Goal: Information Seeking & Learning: Find specific page/section

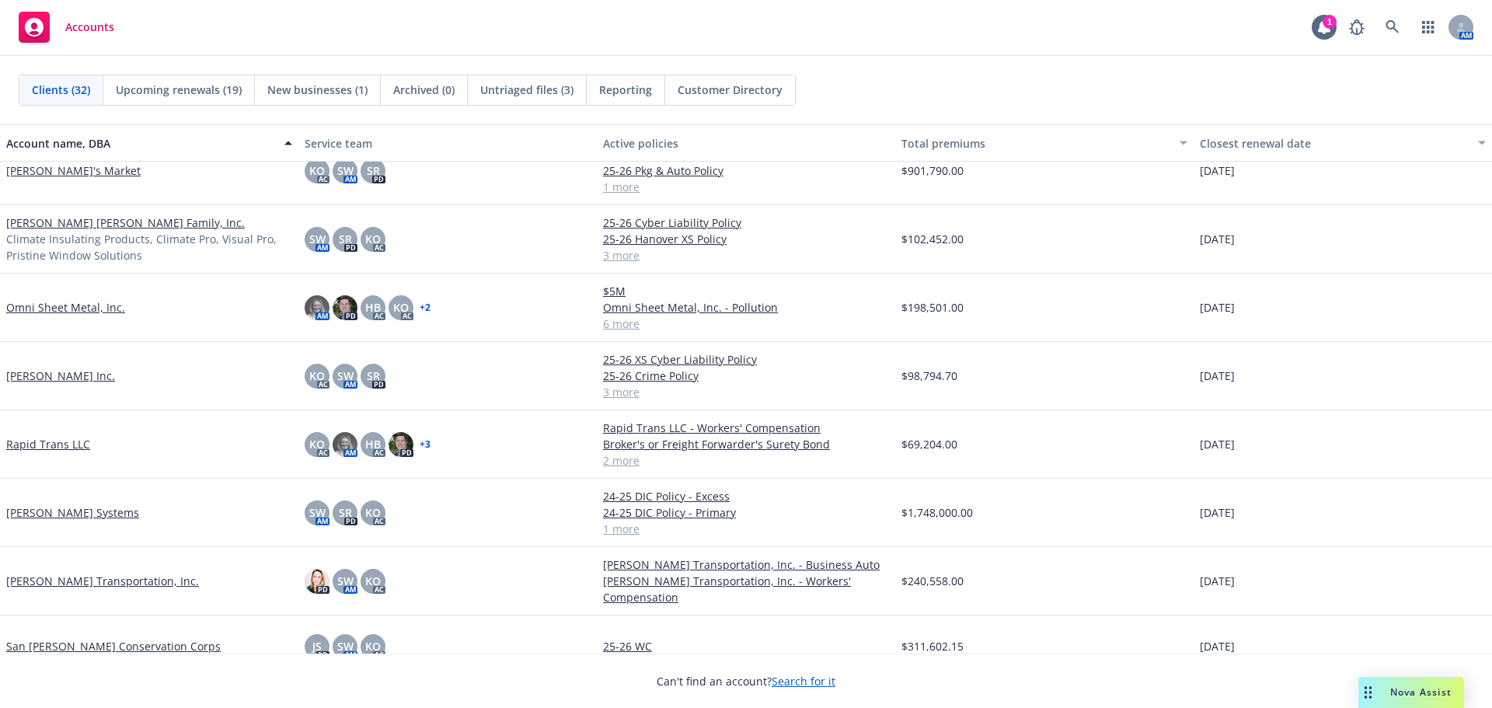
scroll to position [1243, 0]
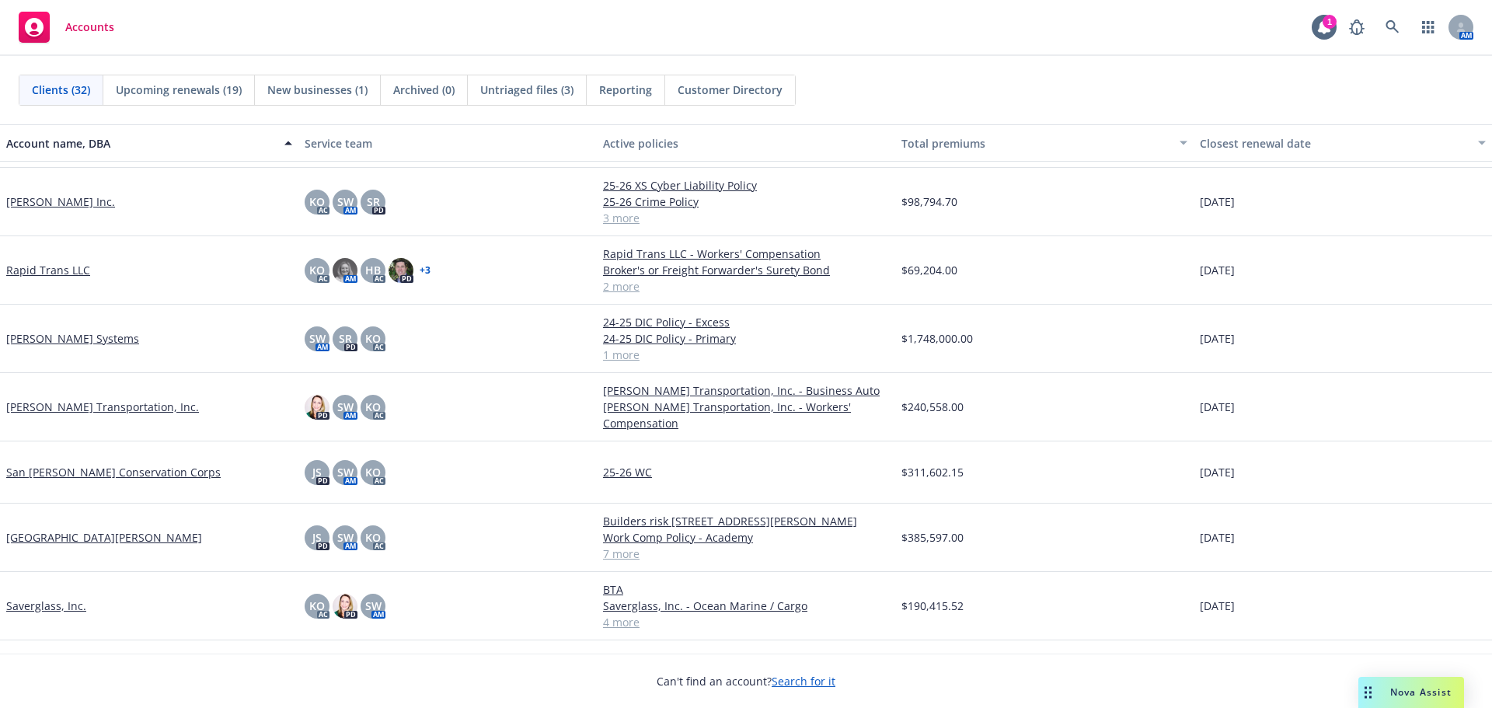
click at [71, 405] on link "[PERSON_NAME] Transportation, Inc." at bounding box center [102, 407] width 193 height 16
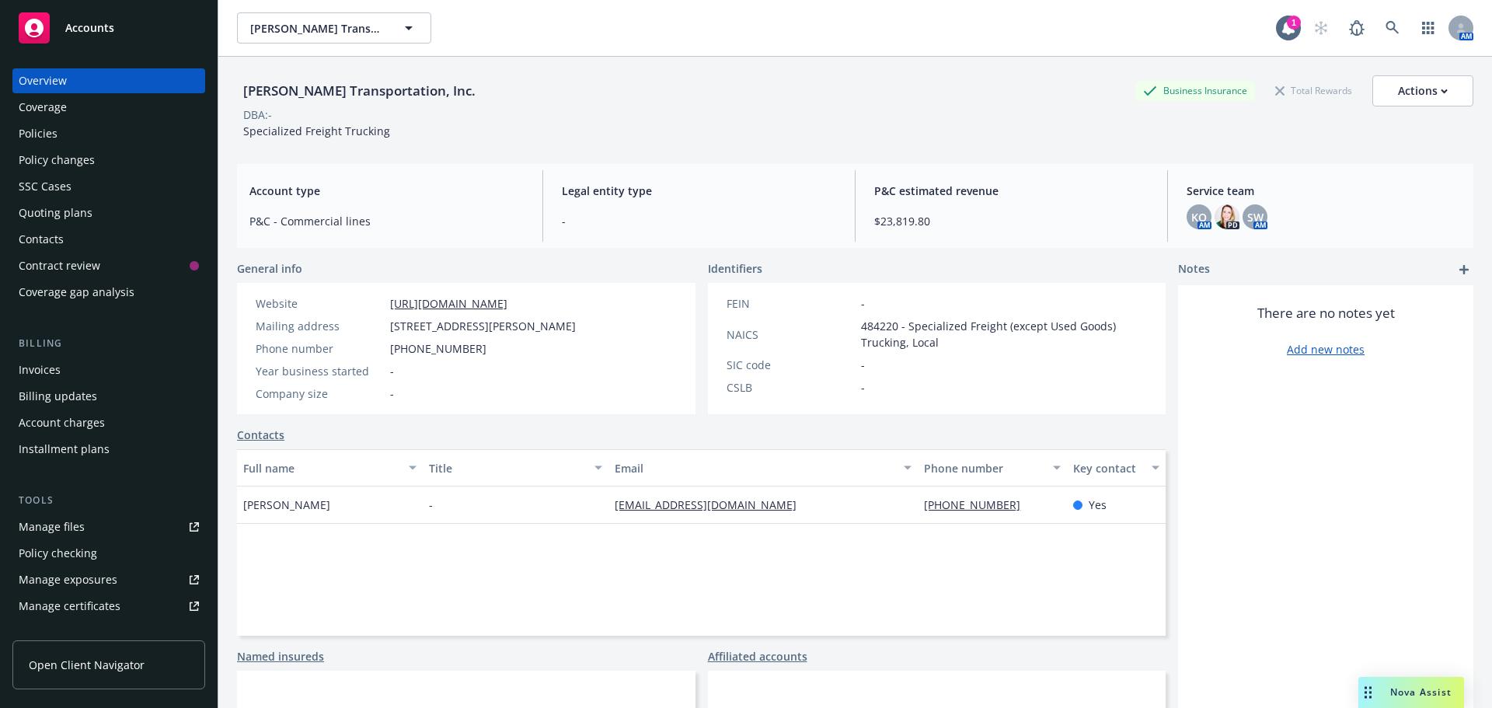
click at [8, 137] on div "Overview Coverage Policies Policy changes SSC Cases Quoting plans Contacts Cont…" at bounding box center [109, 379] width 218 height 658
click at [16, 133] on link "Policies" at bounding box center [108, 133] width 193 height 25
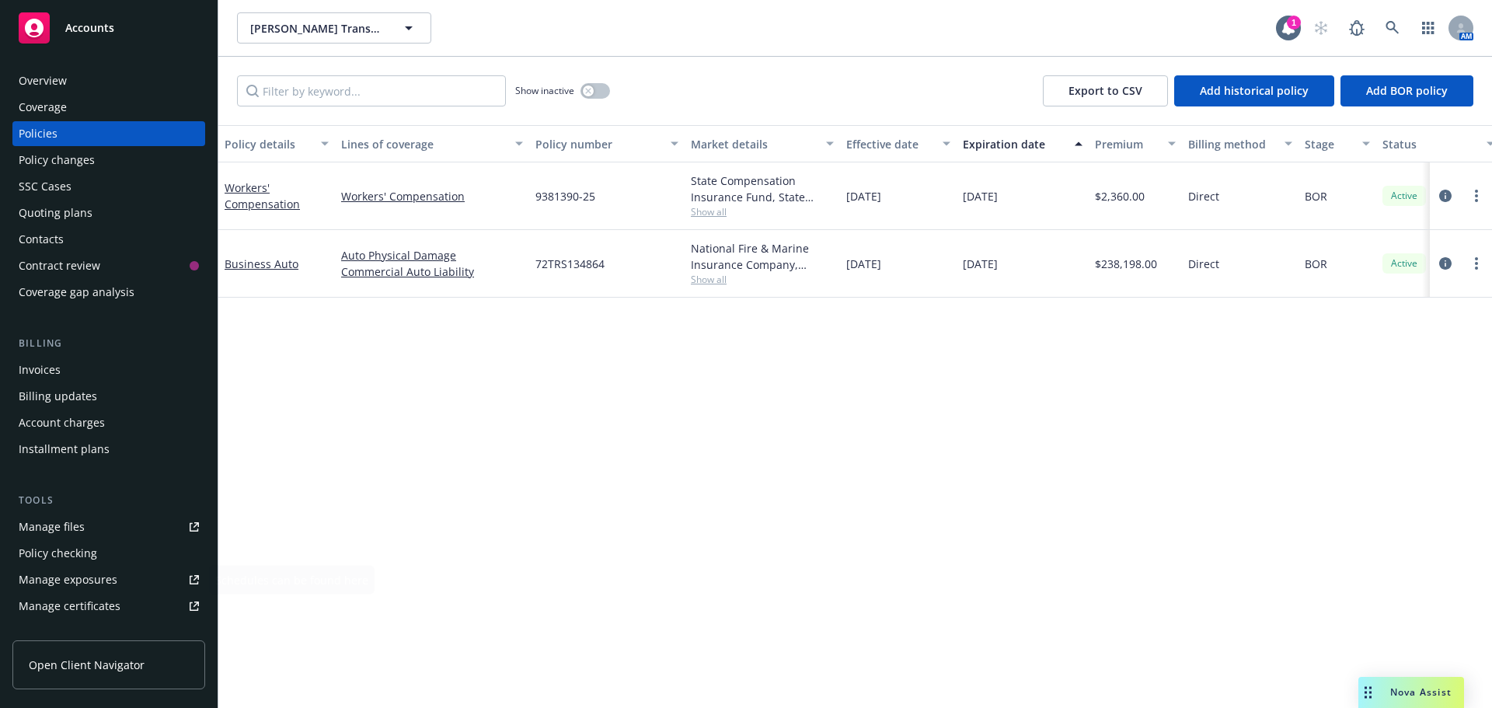
drag, startPoint x: 272, startPoint y: 515, endPoint x: 277, endPoint y: 503, distance: 13.3
click at [273, 511] on div "Policy details Lines of coverage Policy number Market details Effective date Ex…" at bounding box center [854, 416] width 1273 height 583
click at [90, 26] on span "Accounts" at bounding box center [89, 28] width 49 height 12
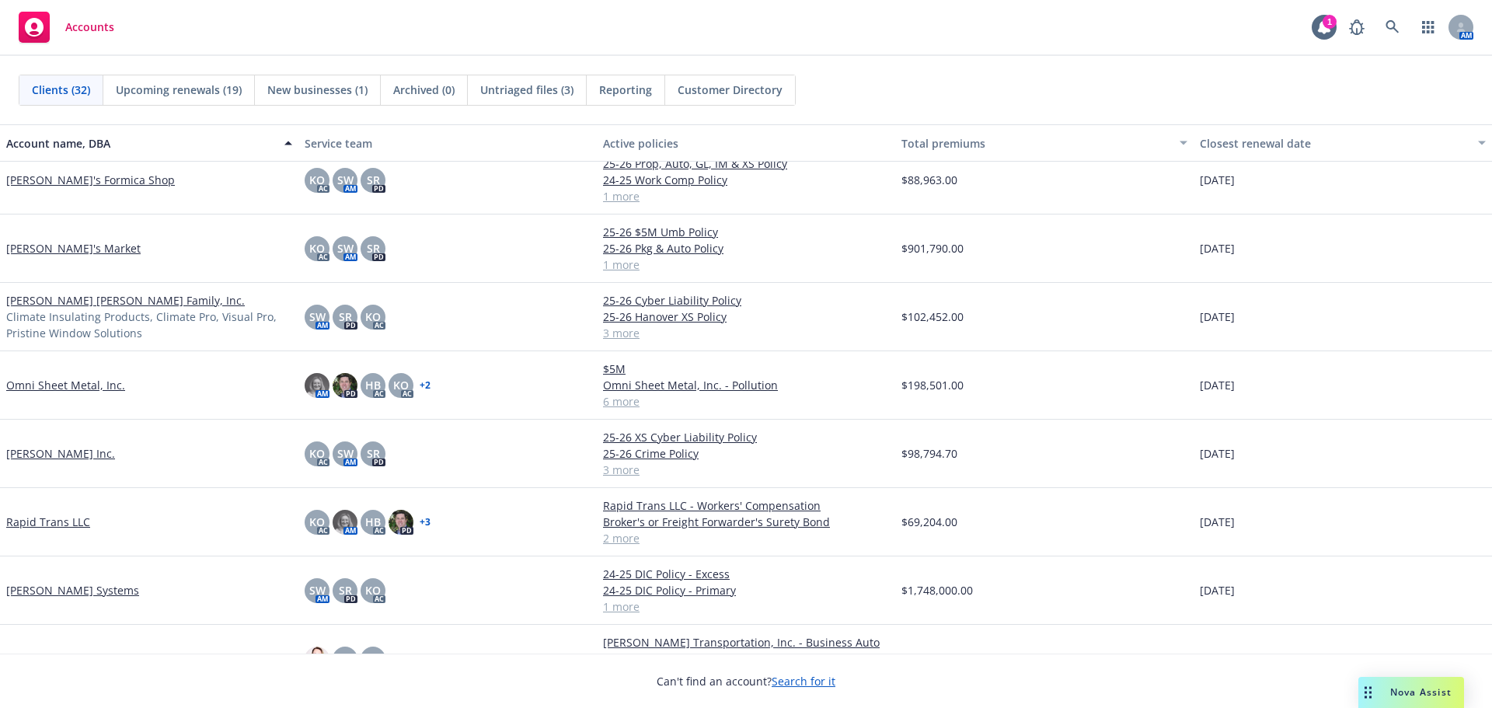
scroll to position [1398, 0]
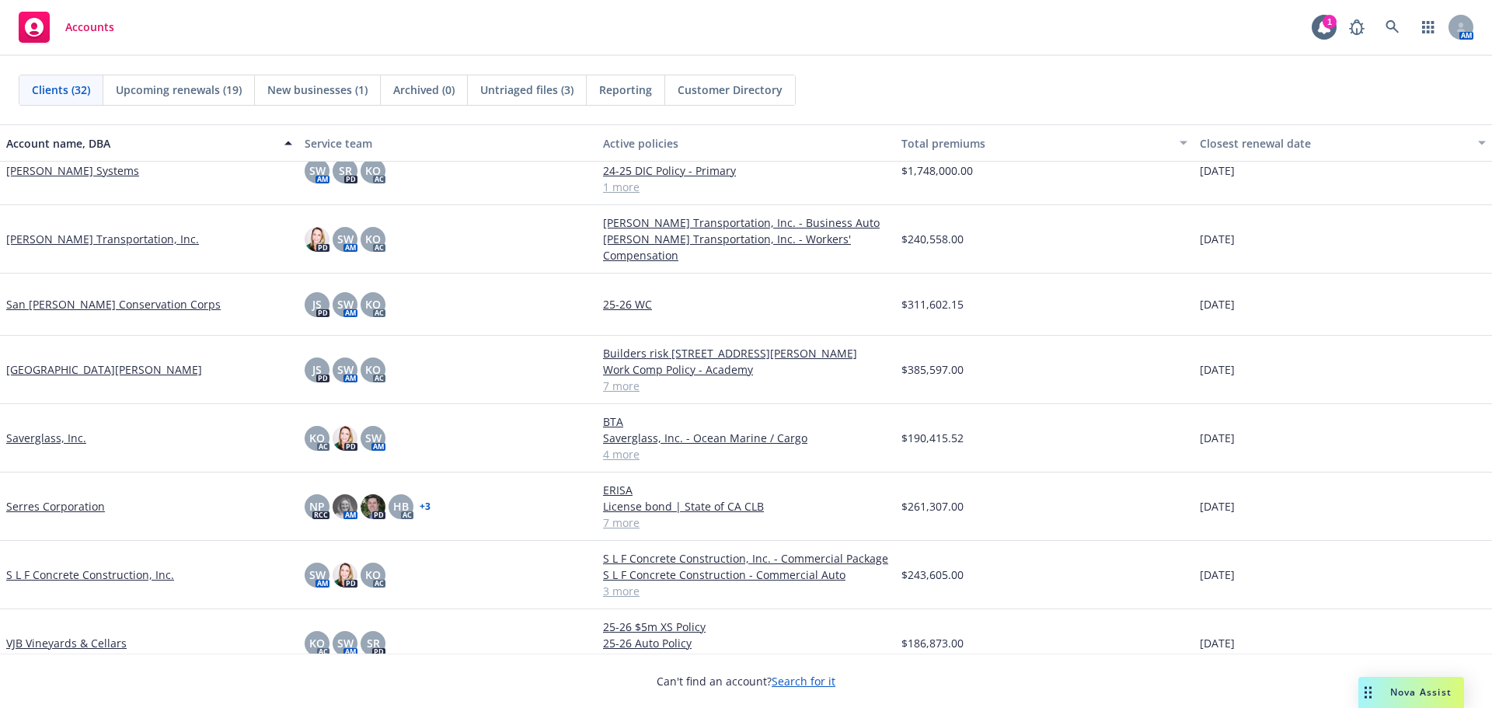
click at [59, 566] on link "S L F Concrete Construction, Inc." at bounding box center [90, 574] width 168 height 16
